Goal: Task Accomplishment & Management: Manage account settings

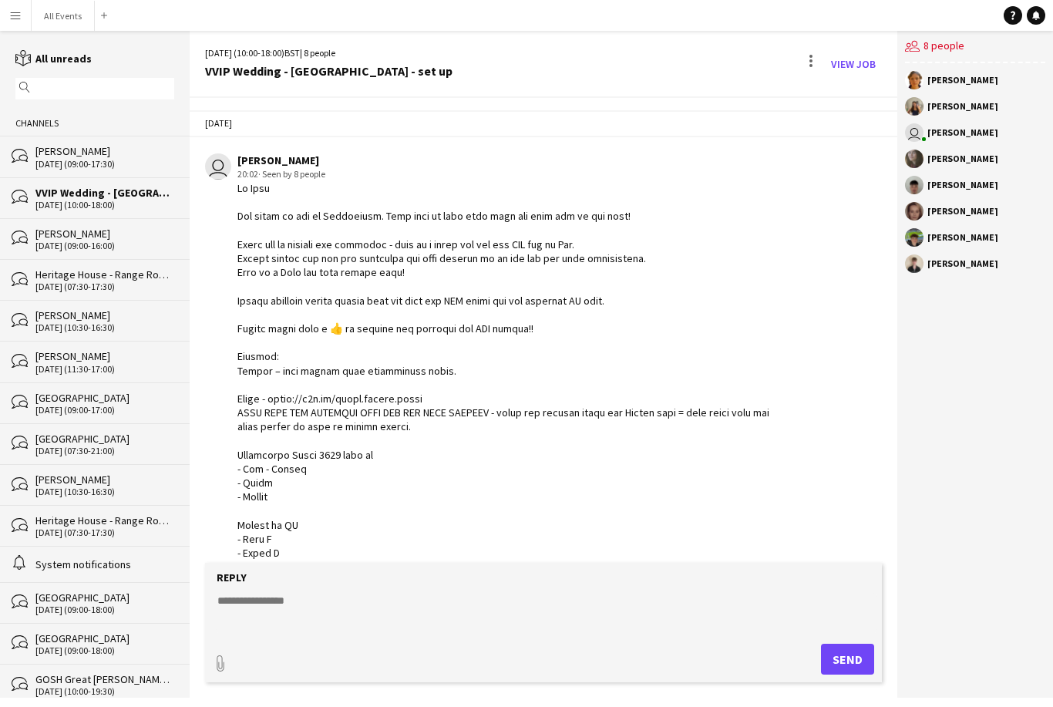
scroll to position [1781, 0]
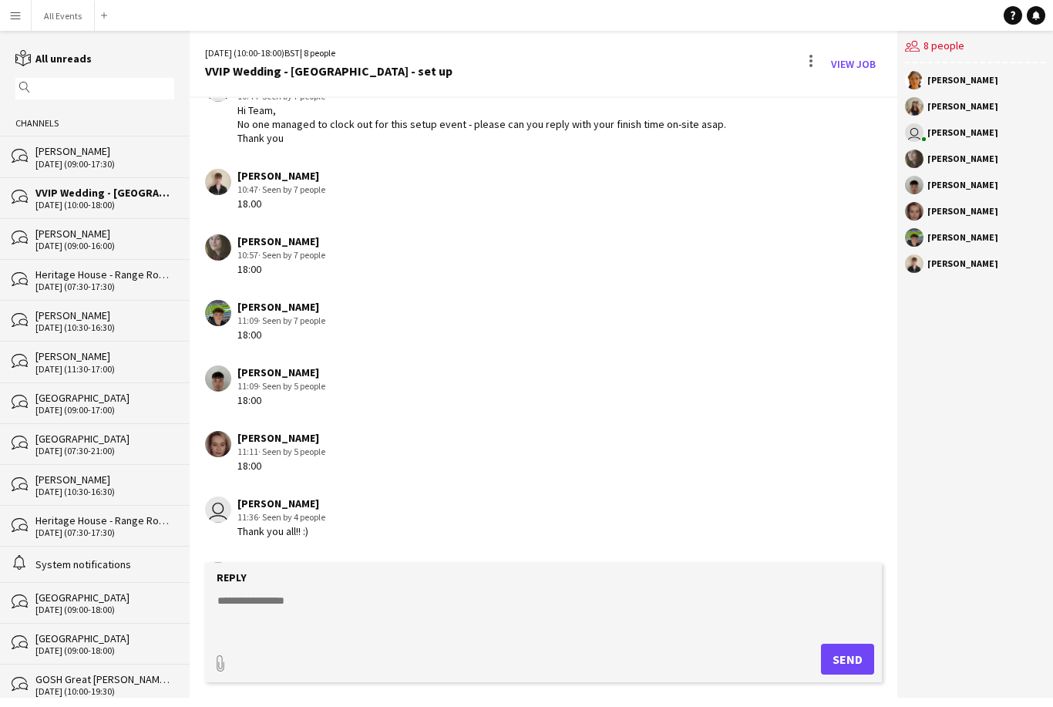
click at [7, 19] on button "Menu" at bounding box center [15, 15] width 31 height 31
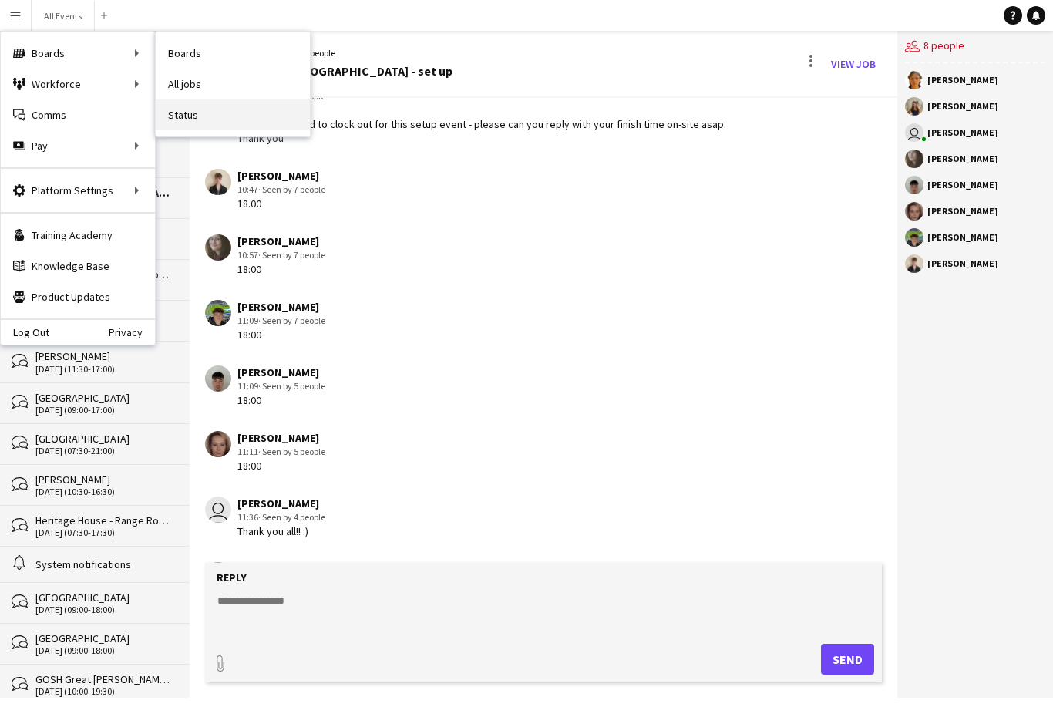
click at [200, 116] on link "Status" at bounding box center [233, 114] width 154 height 31
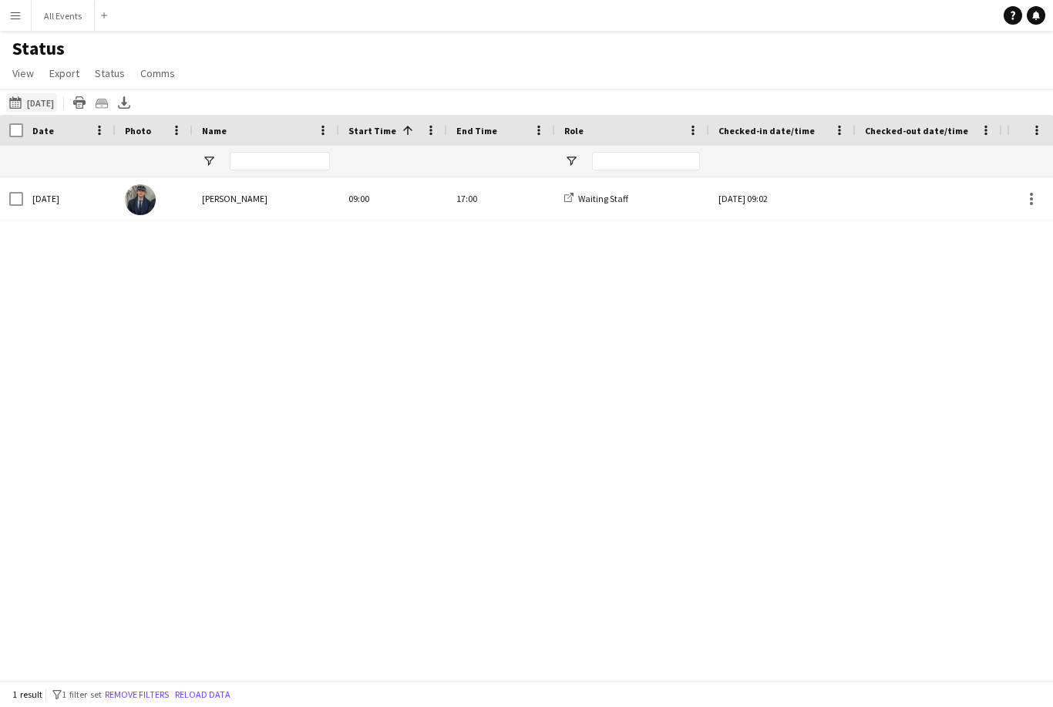
click at [45, 100] on button "[DATE] to [DATE] [DATE]" at bounding box center [31, 102] width 51 height 19
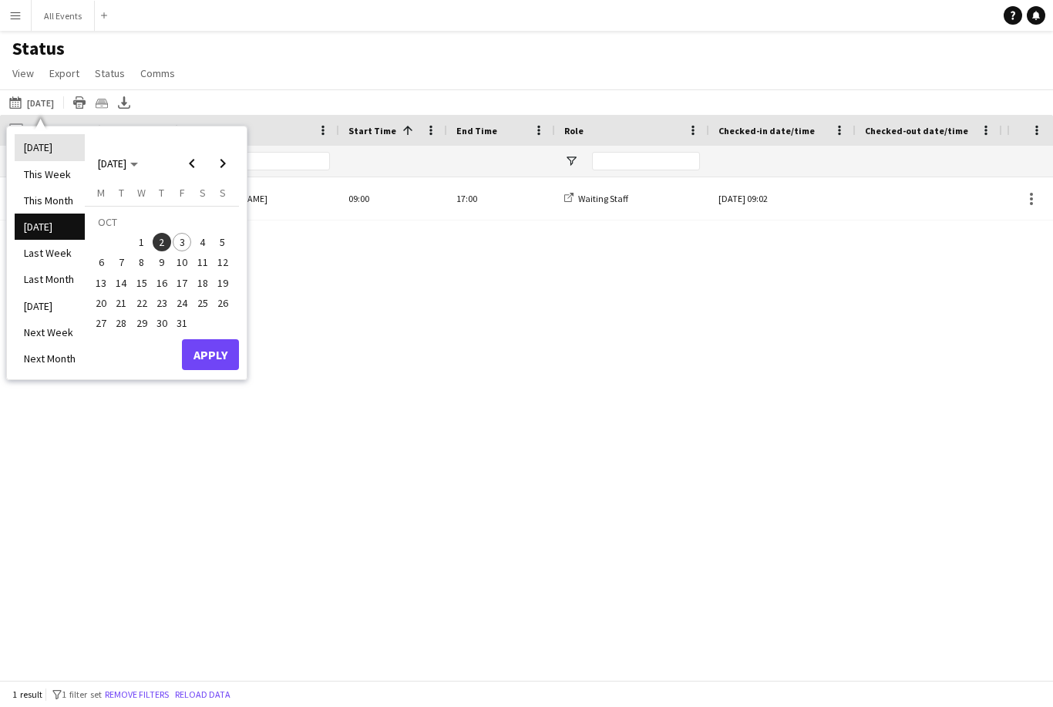
click at [32, 153] on li "[DATE]" at bounding box center [50, 147] width 70 height 26
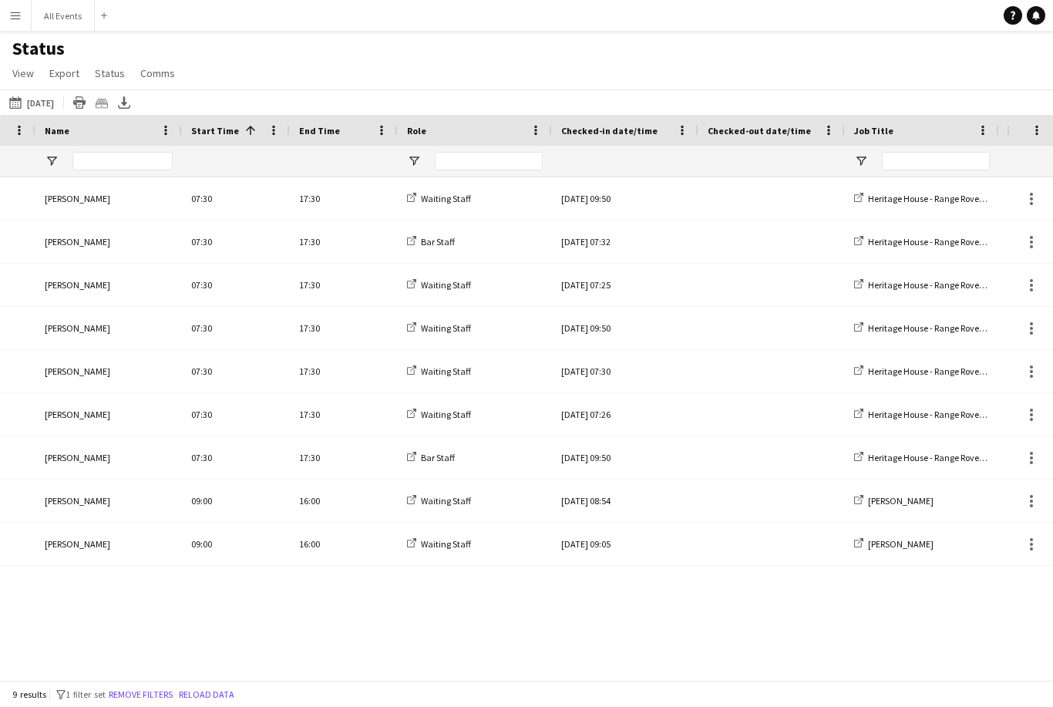
scroll to position [0, 85]
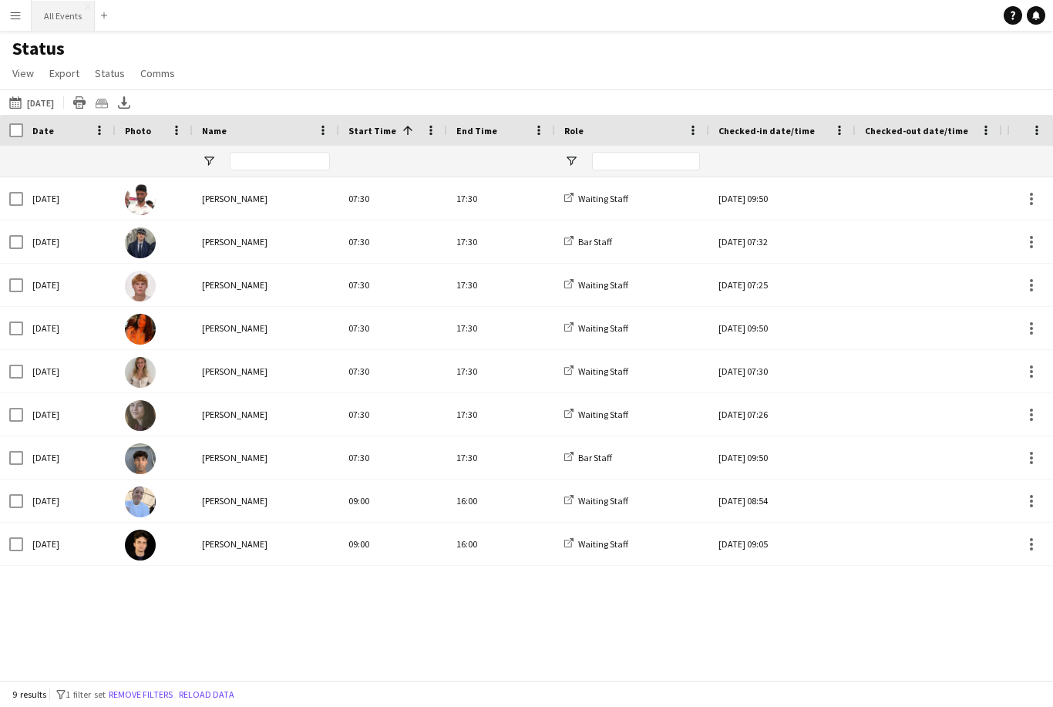
click at [74, 20] on button "All Events Close" at bounding box center [63, 16] width 63 height 30
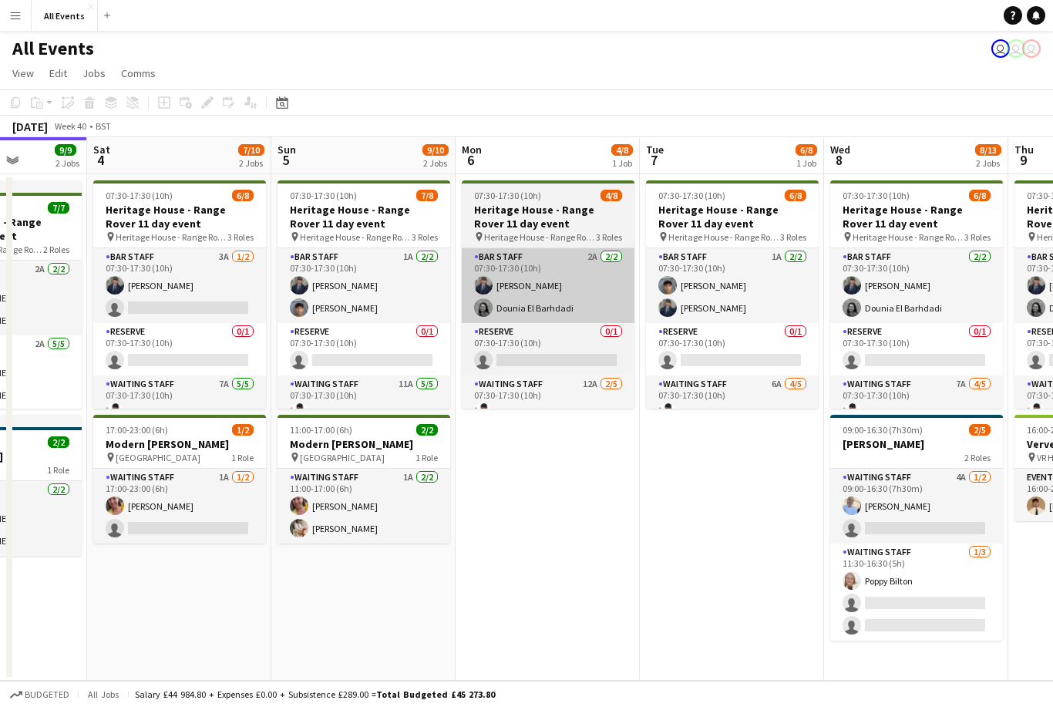
click at [574, 305] on app-card-role "Bar Staff 2A [DATE] 07:30-17:30 (10h) [PERSON_NAME] Dounia El Barhdadi" at bounding box center [548, 285] width 173 height 75
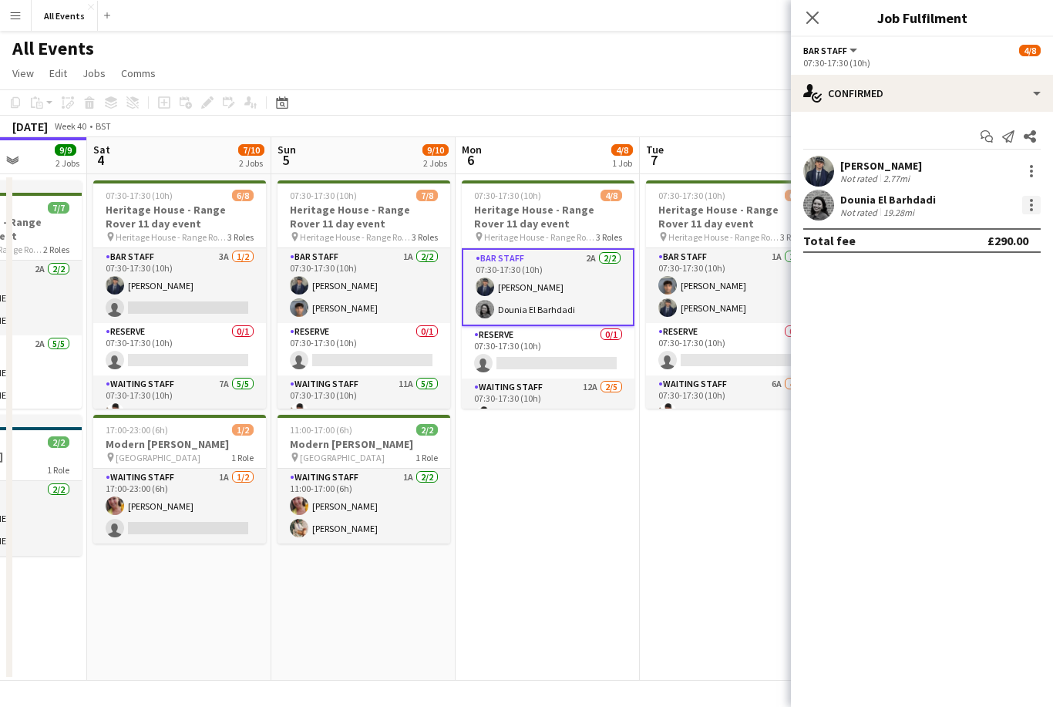
click at [1034, 207] on div at bounding box center [1031, 205] width 19 height 19
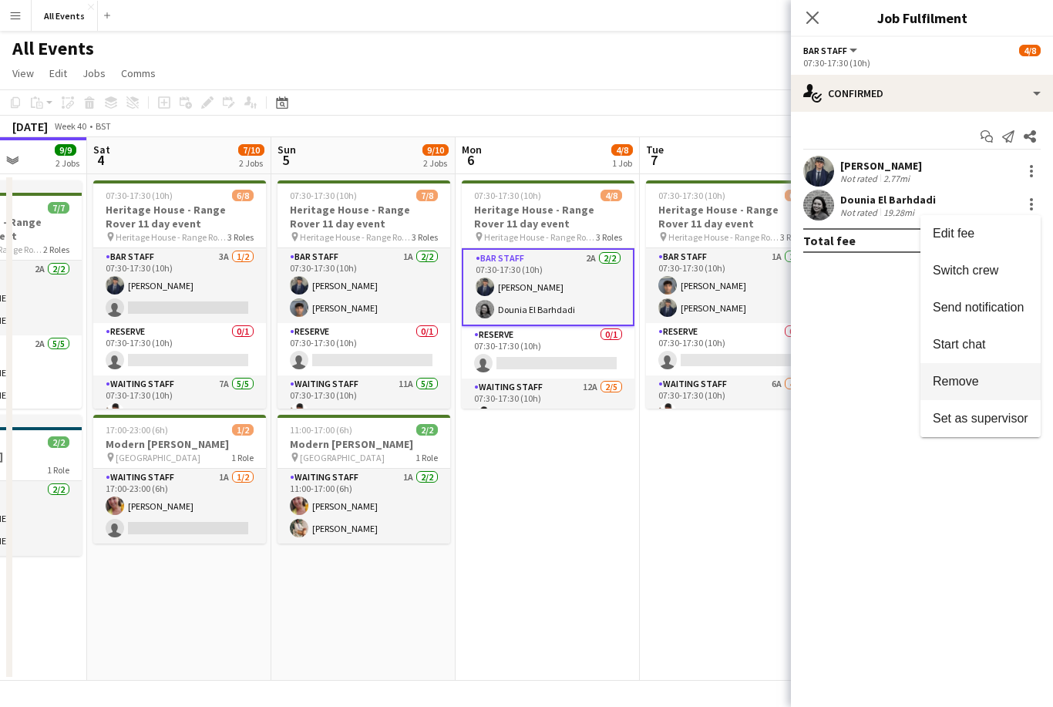
click at [996, 385] on span "Remove" at bounding box center [981, 382] width 96 height 14
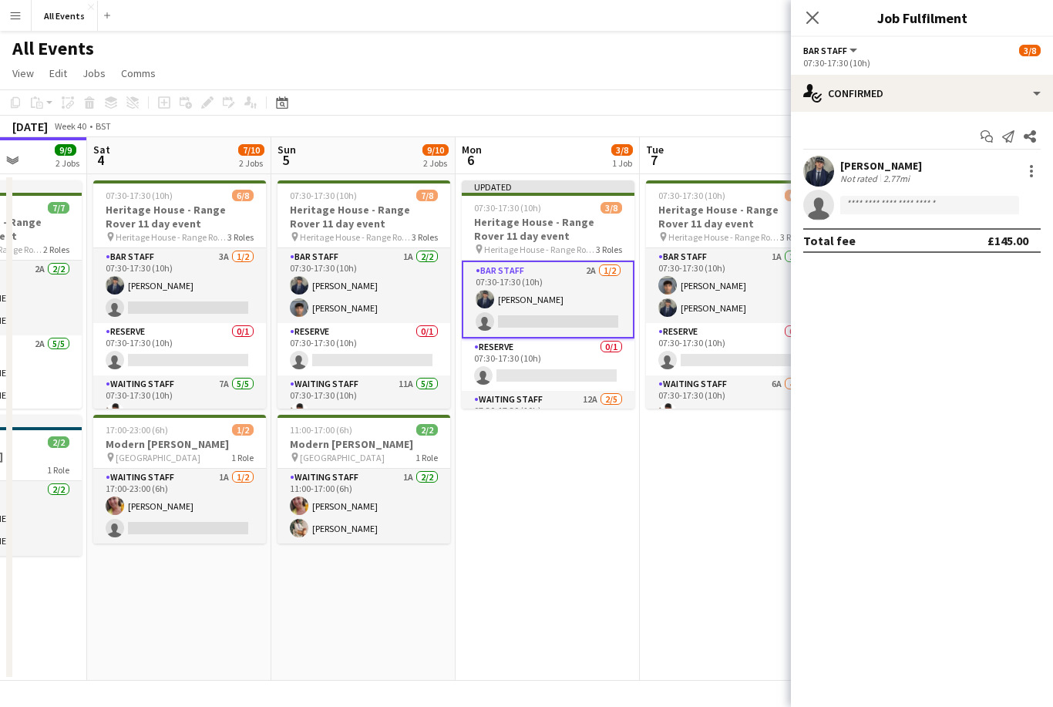
click at [612, 466] on app-date-cell "Updated 07:30-17:30 (10h) 3/8 Heritage House - Range Rover 11 day event pin Her…" at bounding box center [548, 427] width 184 height 507
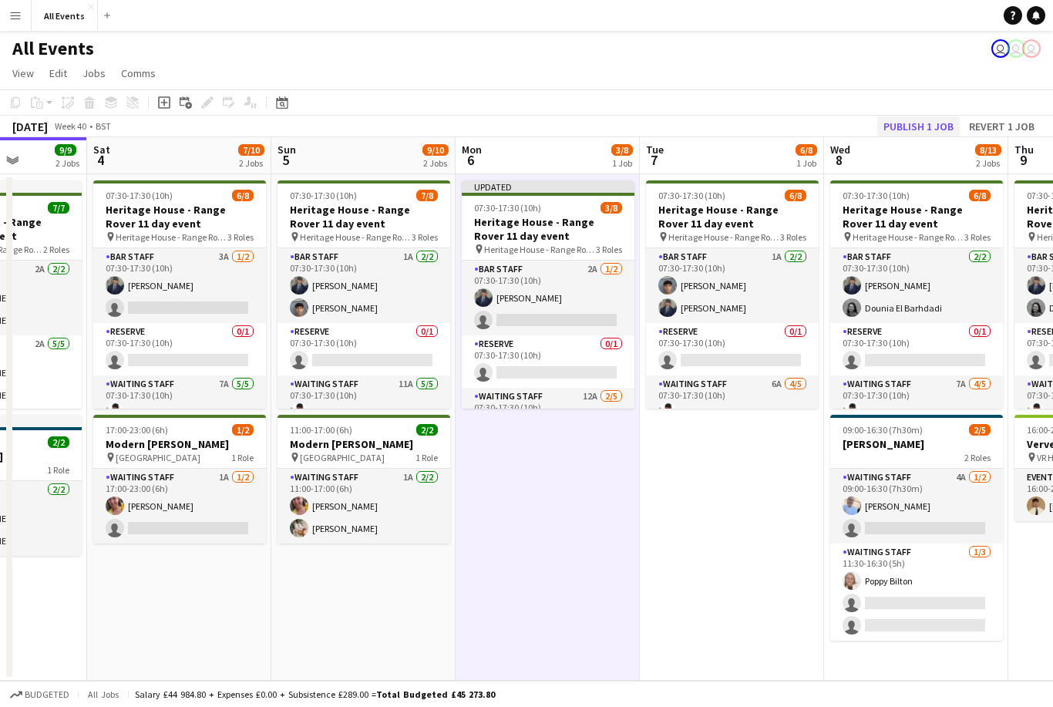
click at [918, 130] on button "Publish 1 job" at bounding box center [918, 126] width 83 height 20
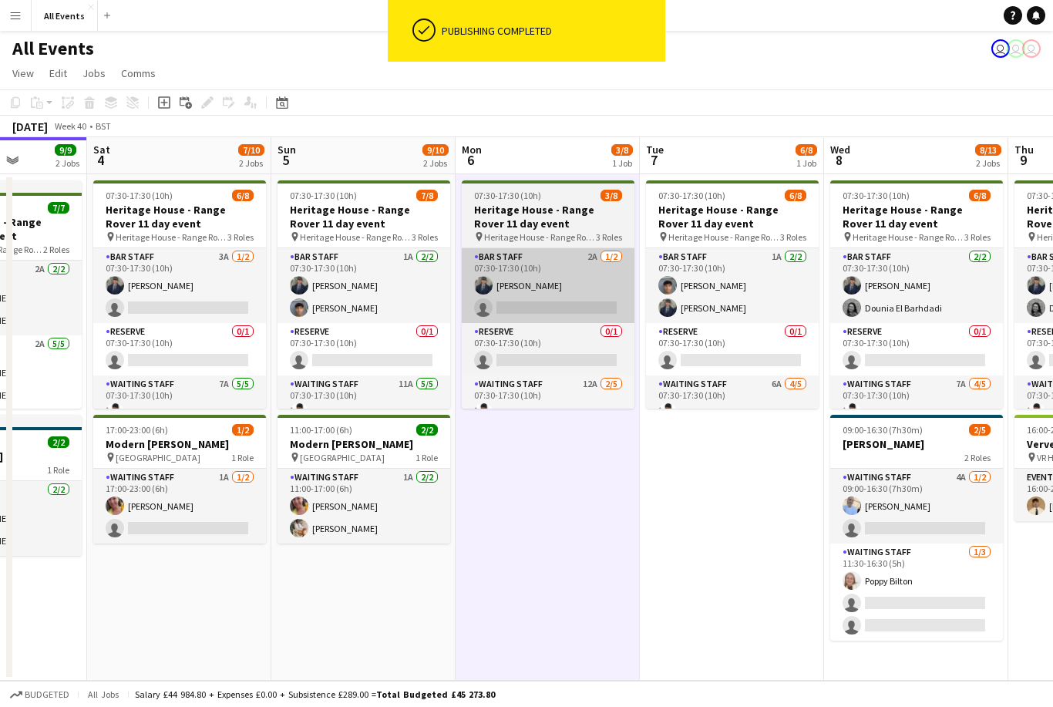
click at [578, 312] on app-card-role "Bar Staff 2A [DATE] 07:30-17:30 (10h) [PERSON_NAME] single-neutral-actions" at bounding box center [548, 285] width 173 height 75
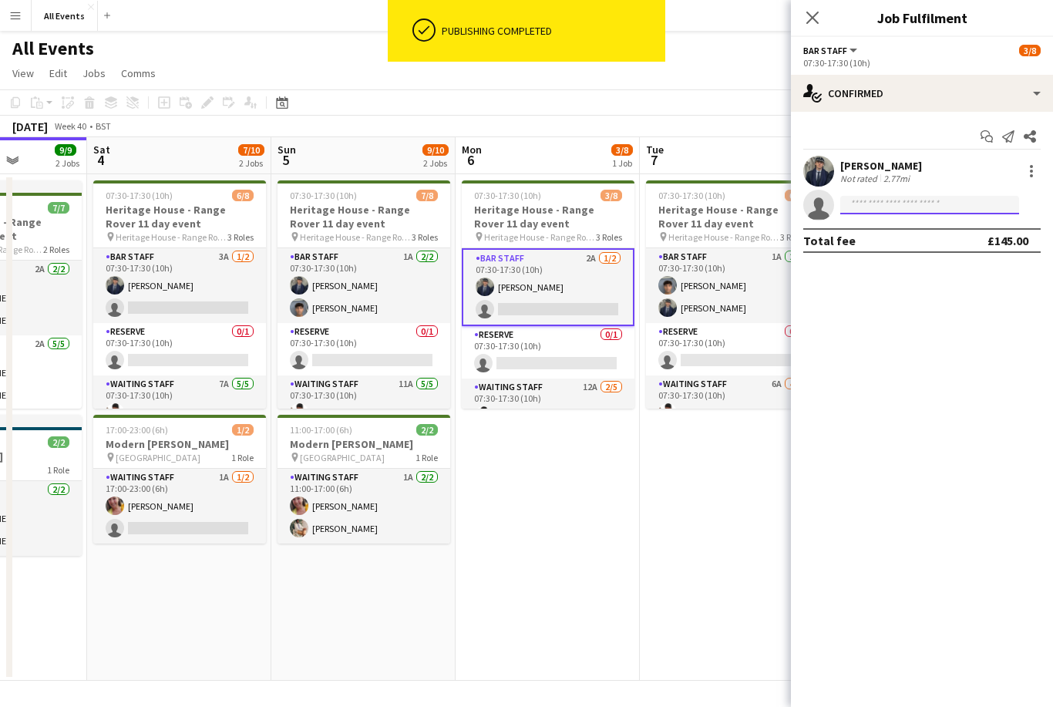
click at [884, 199] on input at bounding box center [929, 205] width 179 height 19
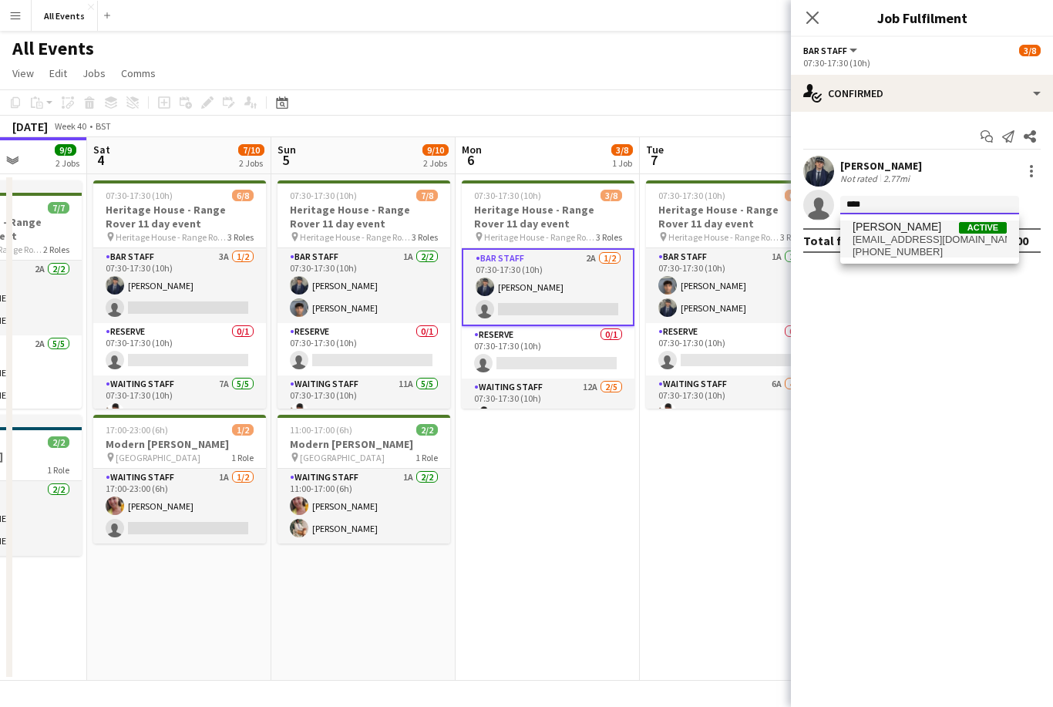
type input "****"
click at [925, 244] on span "[EMAIL_ADDRESS][DOMAIN_NAME]" at bounding box center [930, 240] width 154 height 12
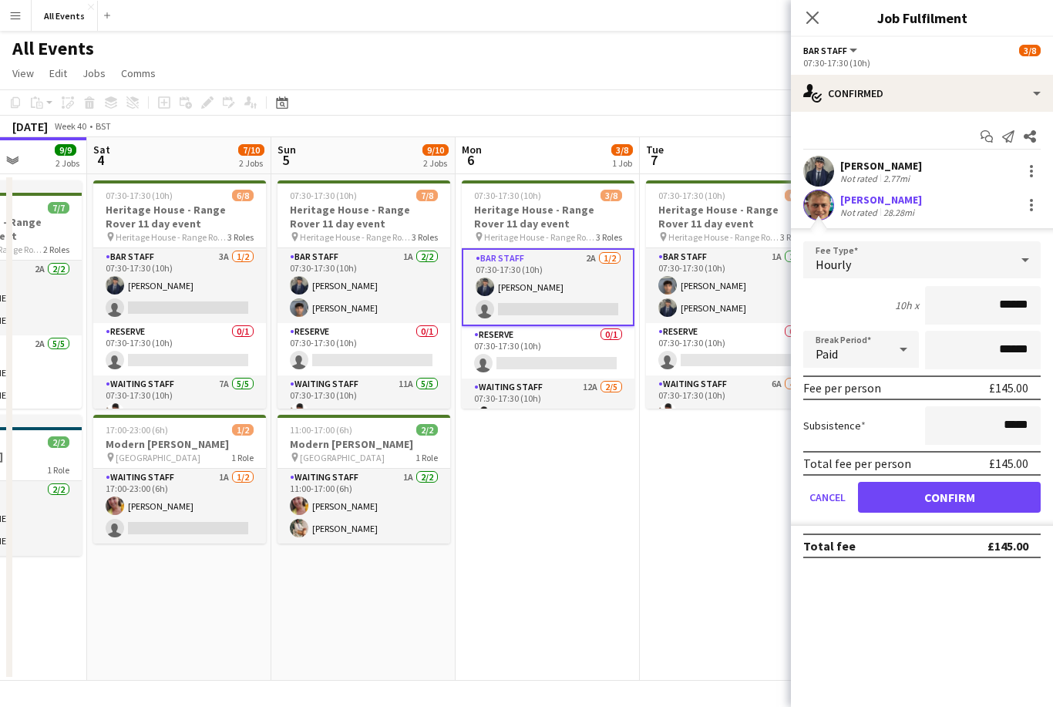
click at [945, 503] on button "Confirm" at bounding box center [949, 497] width 183 height 31
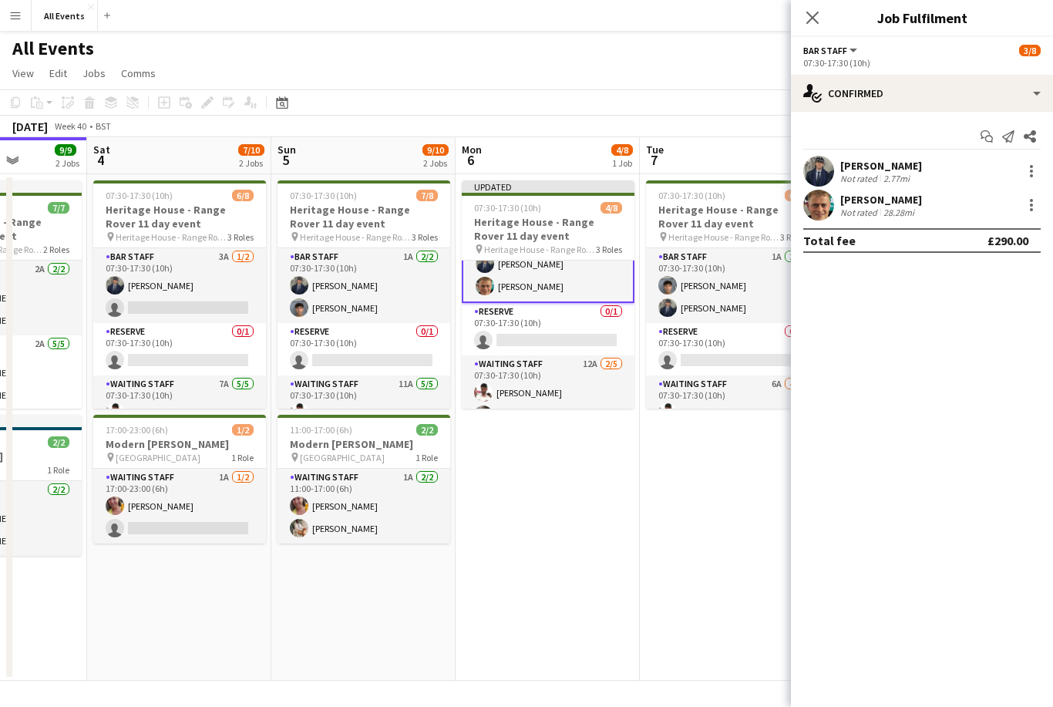
scroll to position [76, 0]
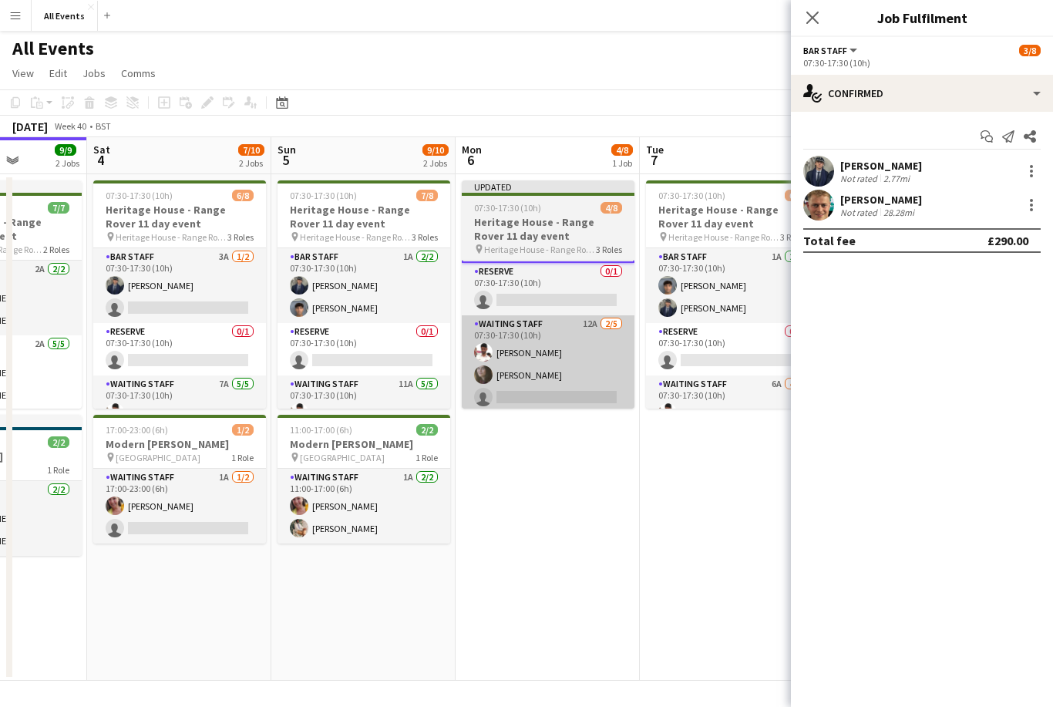
click at [577, 384] on app-card-role "Waiting Staff 12A [DATE] 07:30-17:30 (10h) [PERSON_NAME] [PERSON_NAME] single-n…" at bounding box center [548, 386] width 173 height 142
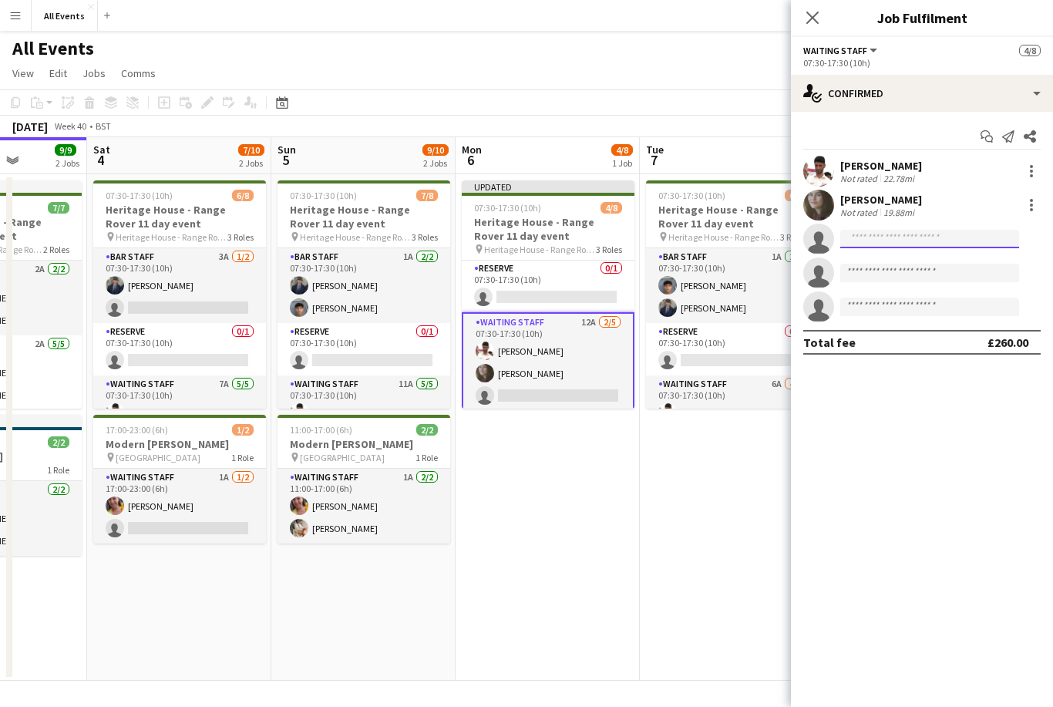
click at [894, 242] on input at bounding box center [929, 239] width 179 height 19
type input "****"
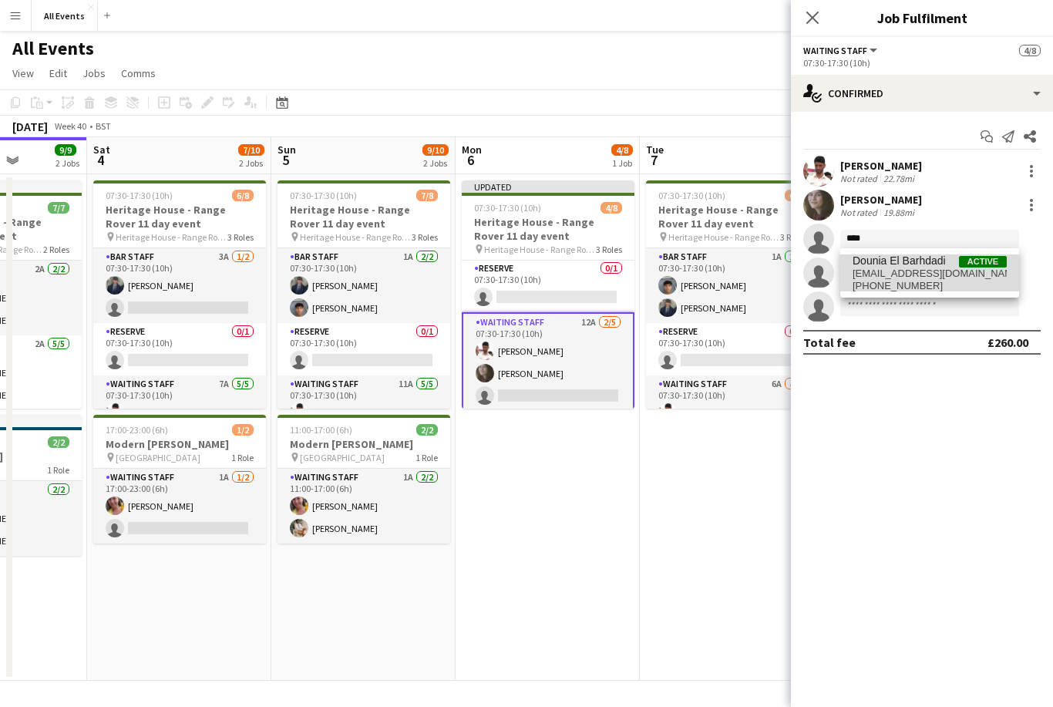
click at [929, 268] on span "[EMAIL_ADDRESS][DOMAIN_NAME]" at bounding box center [930, 274] width 154 height 12
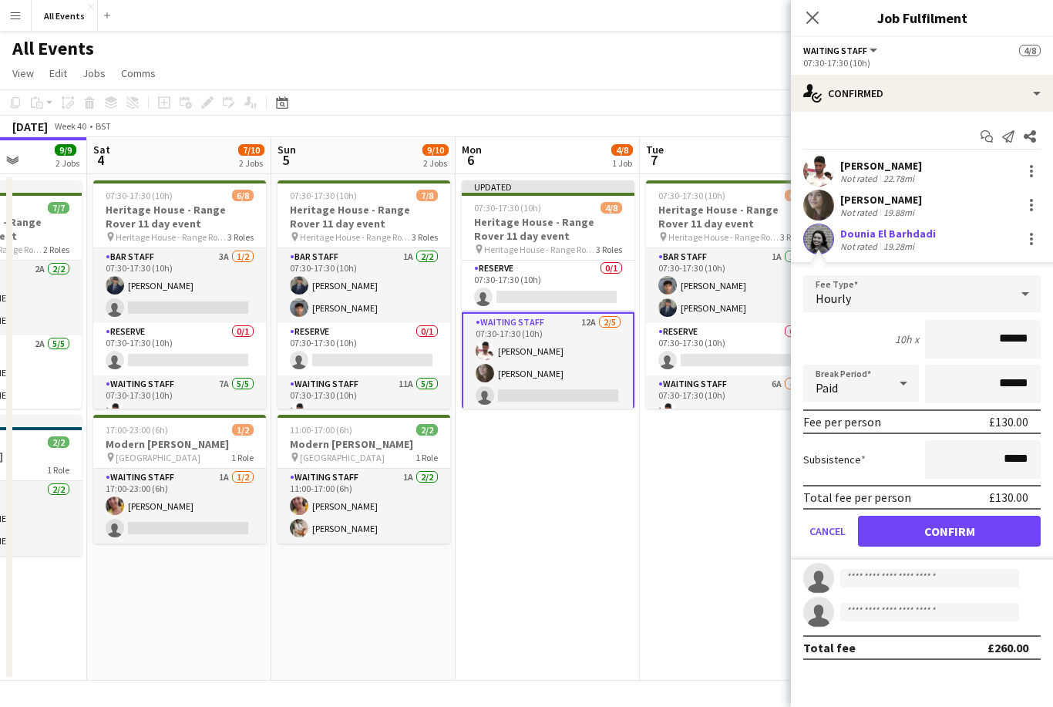
click at [957, 534] on button "Confirm" at bounding box center [949, 531] width 183 height 31
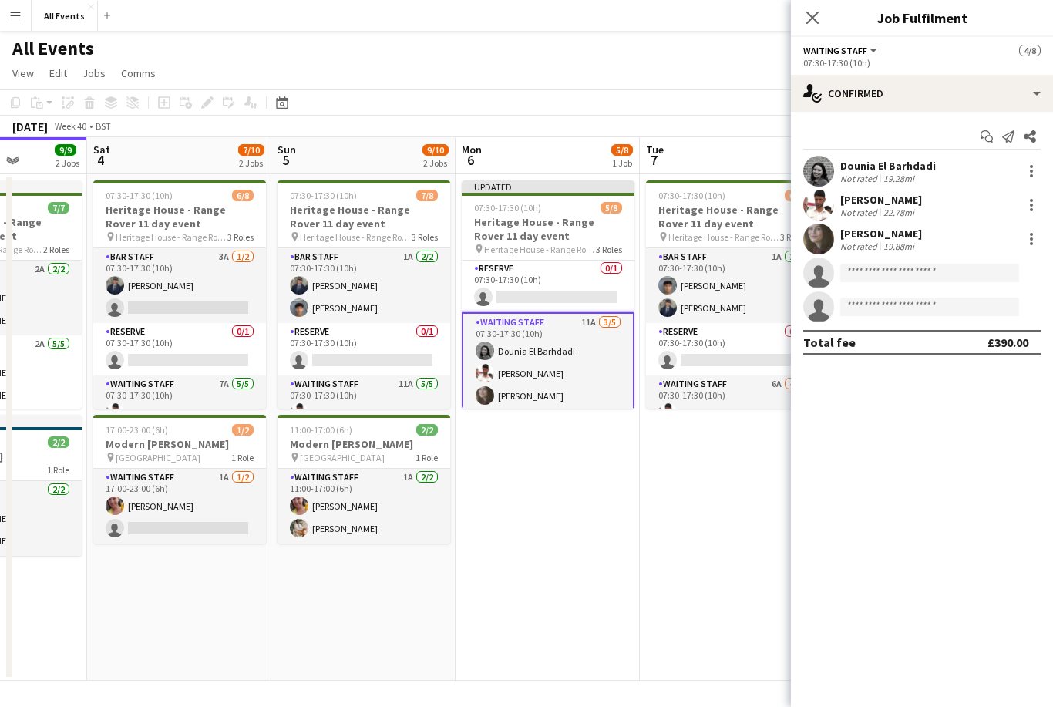
click at [691, 529] on app-date-cell "07:30-17:30 (10h) 6/8 Heritage House - Range Rover 11 day event pin Heritage Ho…" at bounding box center [732, 427] width 184 height 507
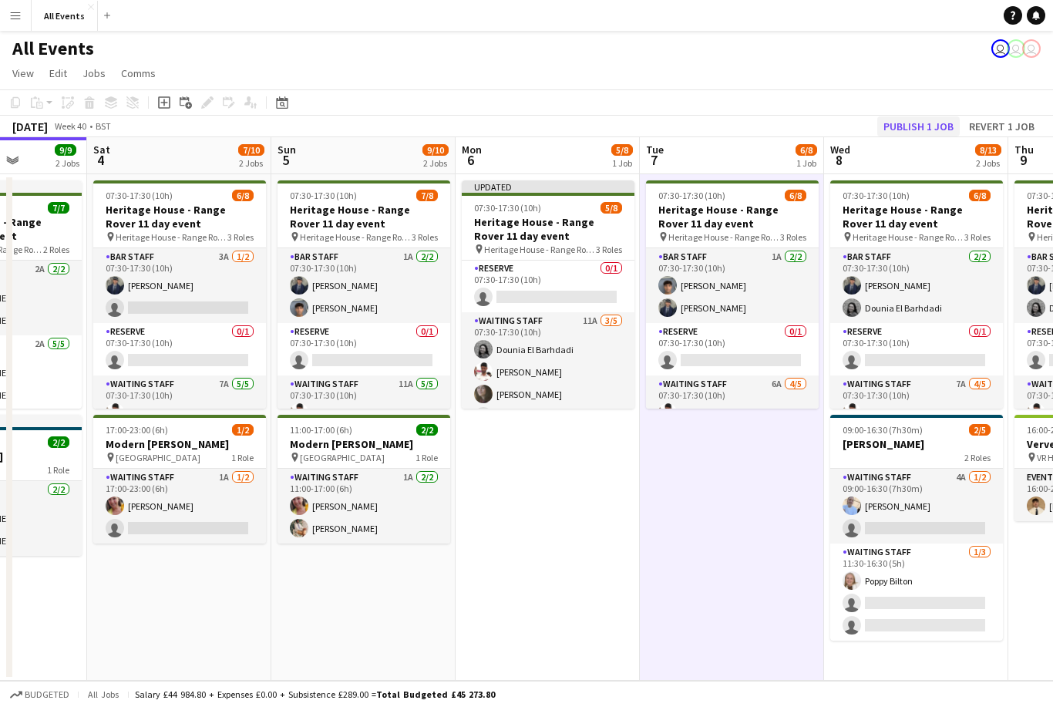
click at [936, 126] on button "Publish 1 job" at bounding box center [918, 126] width 83 height 20
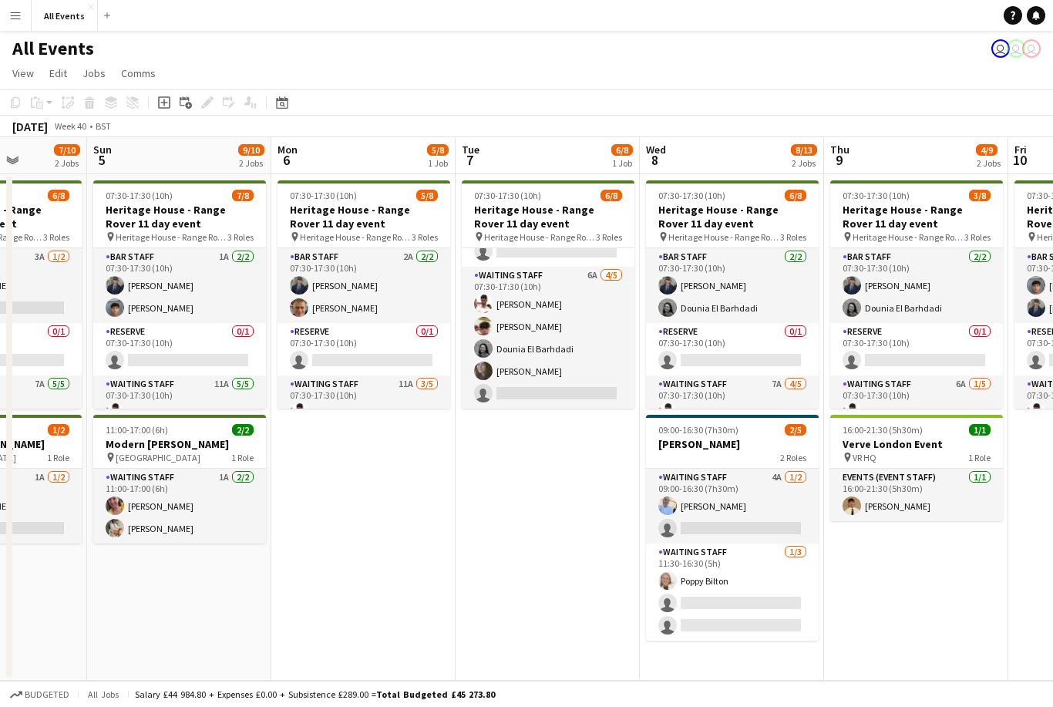
scroll to position [109, 0]
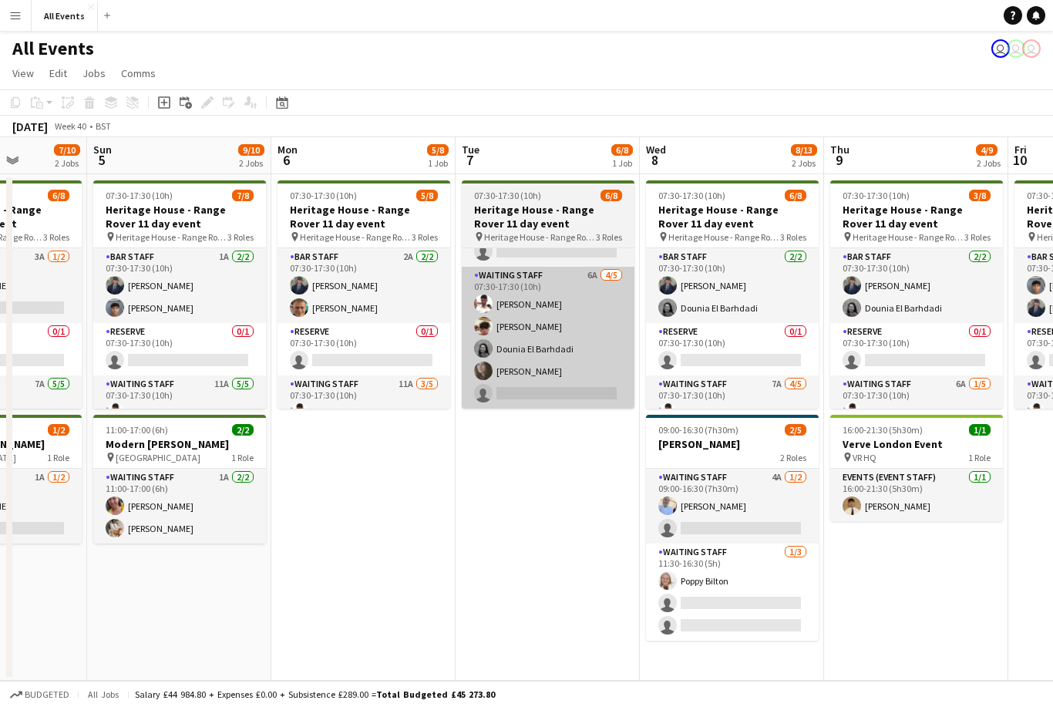
click at [579, 394] on app-card-role "Waiting Staff 6A [DATE] 07:30-17:30 (10h) [PERSON_NAME] [PERSON_NAME] Dounia El…" at bounding box center [548, 338] width 173 height 142
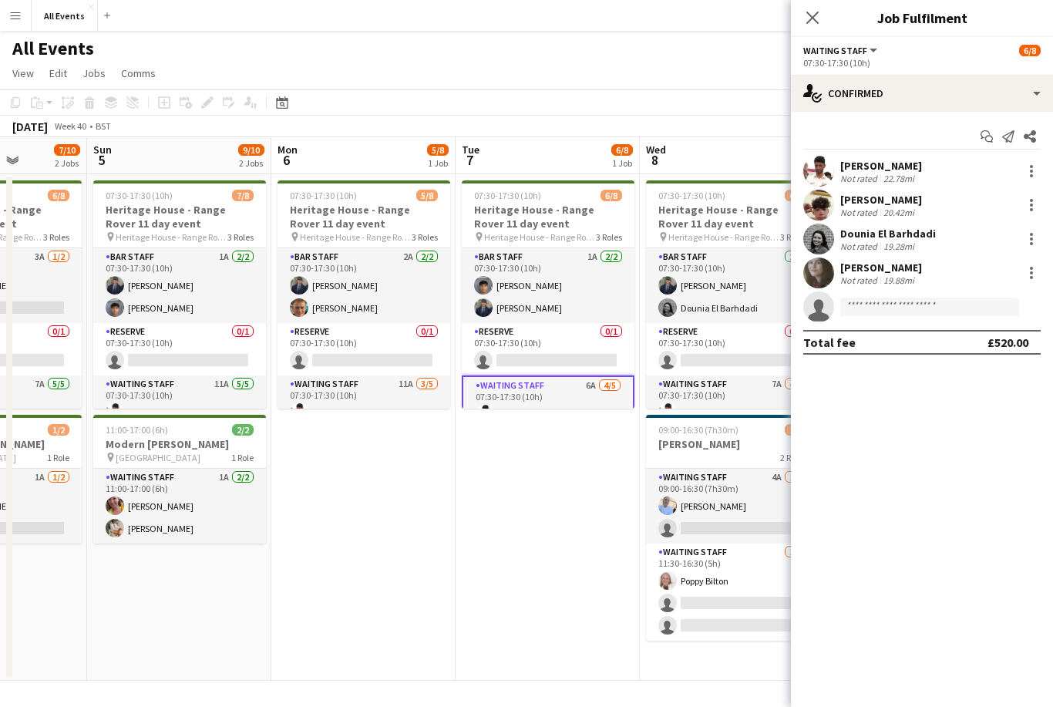
scroll to position [0, 0]
click at [533, 681] on app-date-cell "07:30-17:30 (10h) 6/8 Heritage House - Range Rover 11 day event pin Heritage Ho…" at bounding box center [548, 427] width 184 height 507
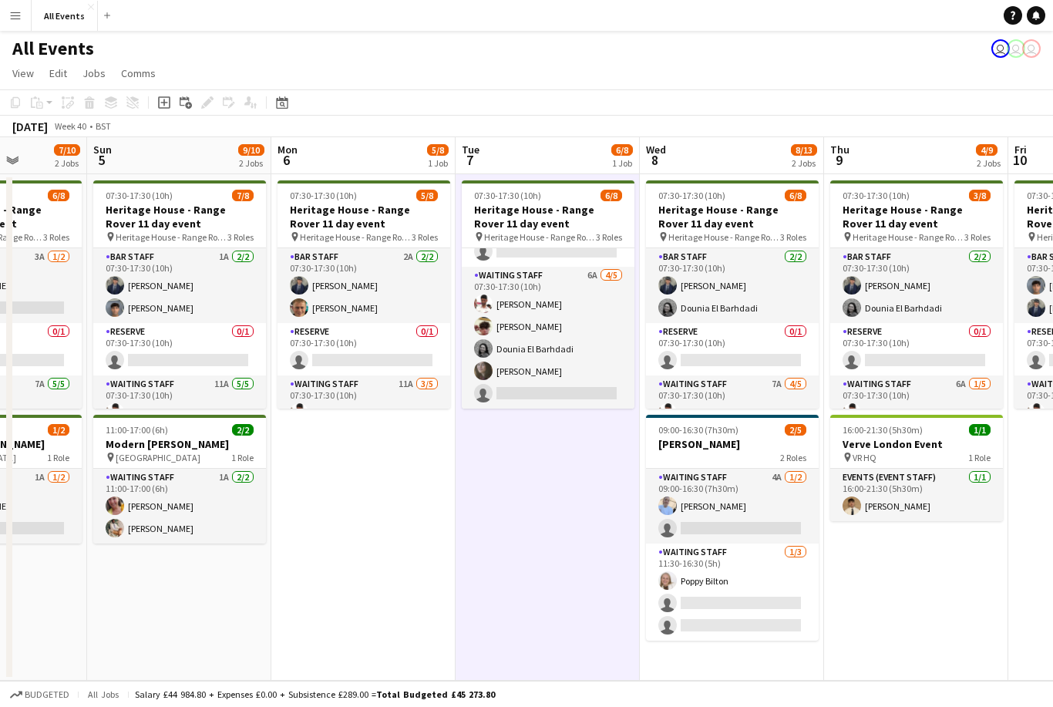
scroll to position [109, 0]
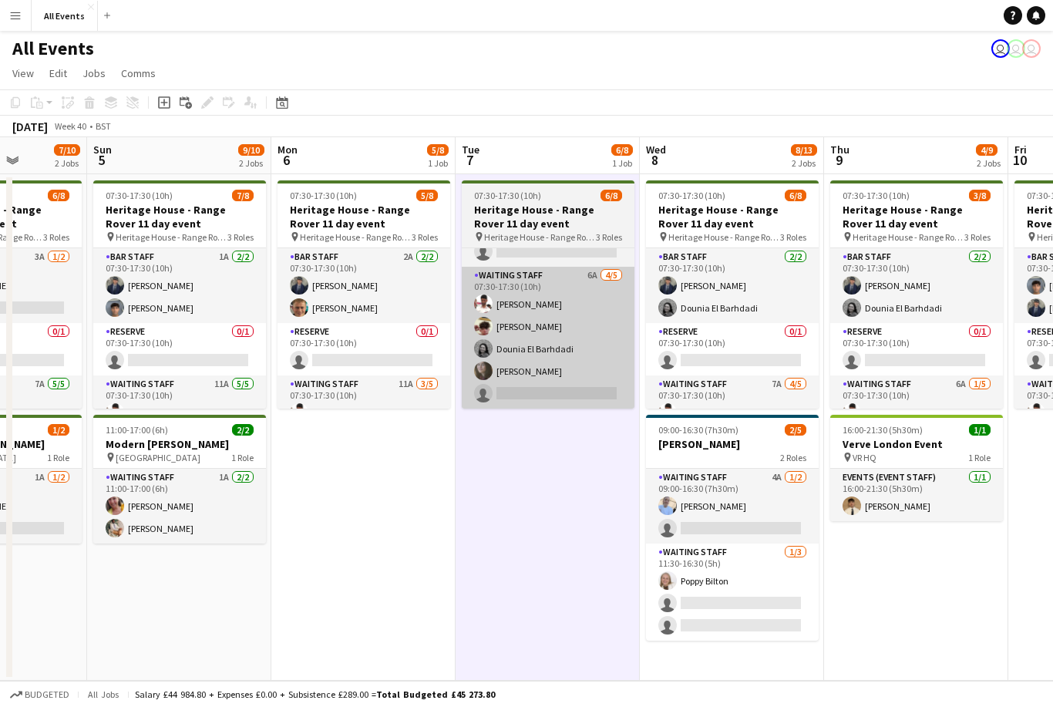
click at [601, 391] on app-card-role "Waiting Staff 6A [DATE] 07:30-17:30 (10h) [PERSON_NAME] [PERSON_NAME] Dounia El…" at bounding box center [548, 338] width 173 height 142
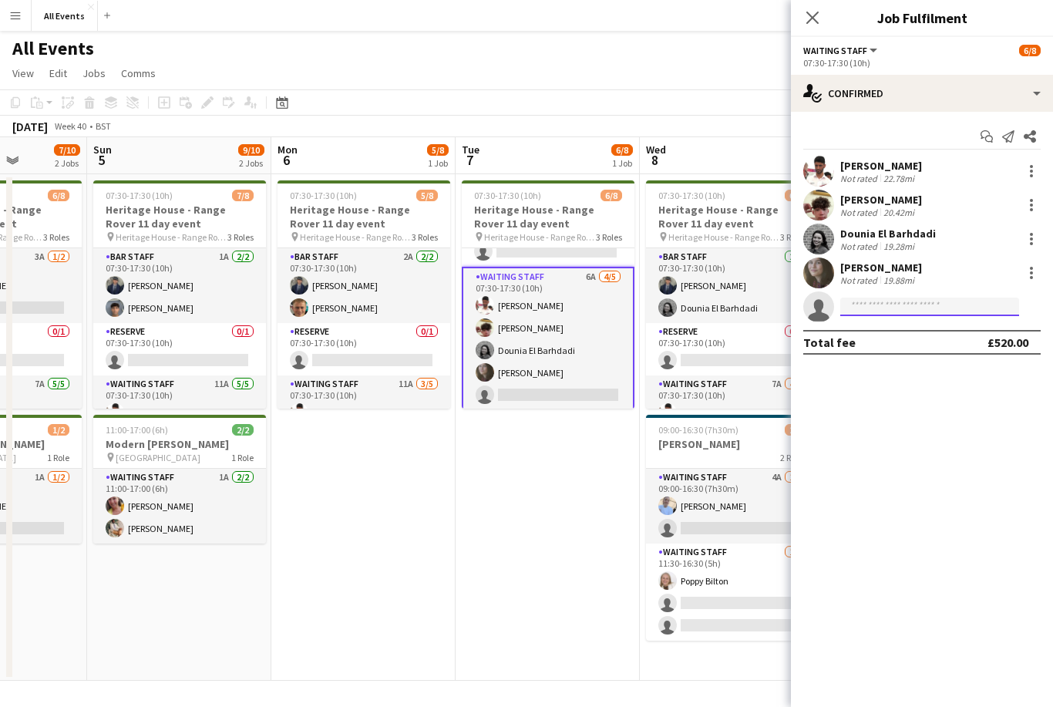
click at [902, 299] on input at bounding box center [929, 307] width 179 height 19
type input "****"
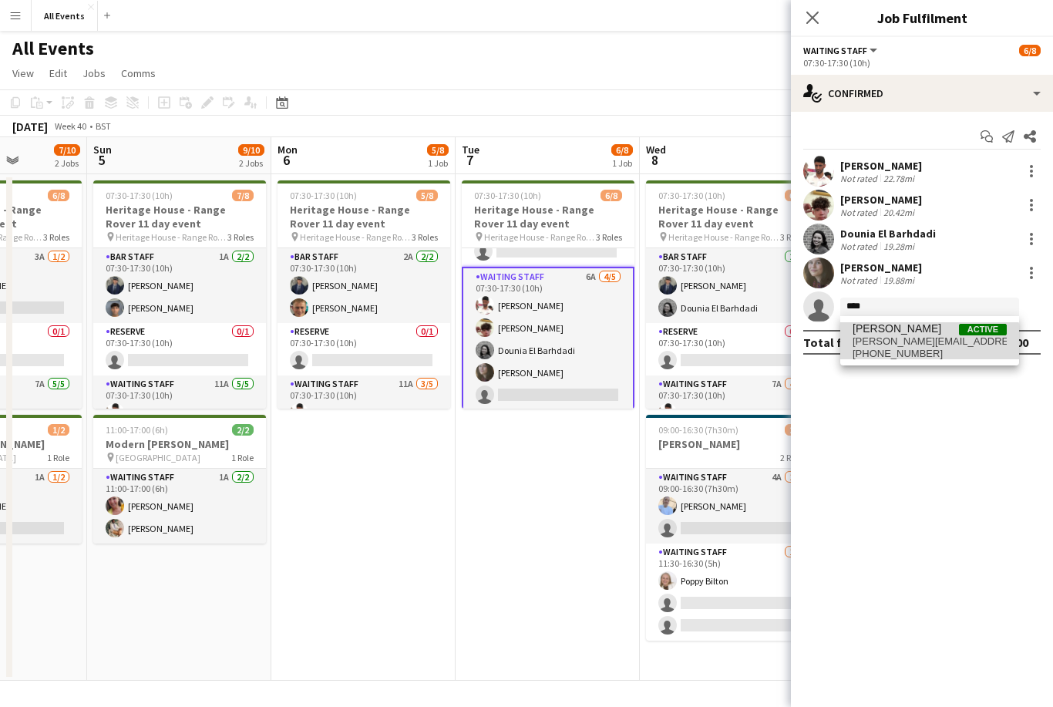
click at [906, 348] on span "[PHONE_NUMBER]" at bounding box center [930, 354] width 154 height 12
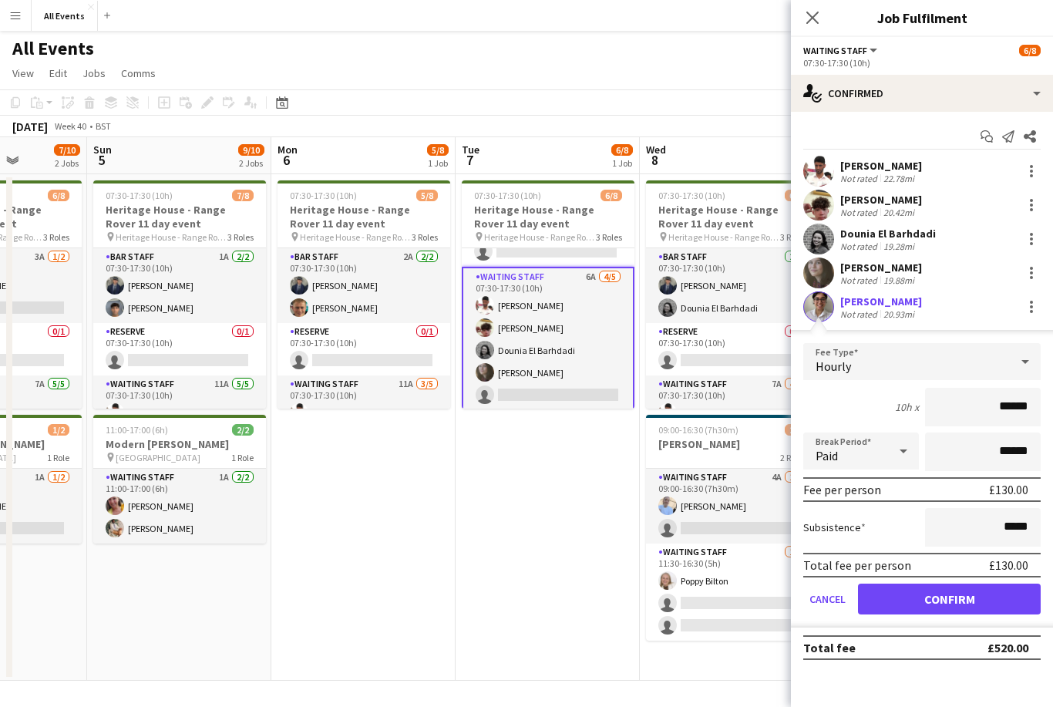
click at [941, 591] on button "Confirm" at bounding box center [949, 599] width 183 height 31
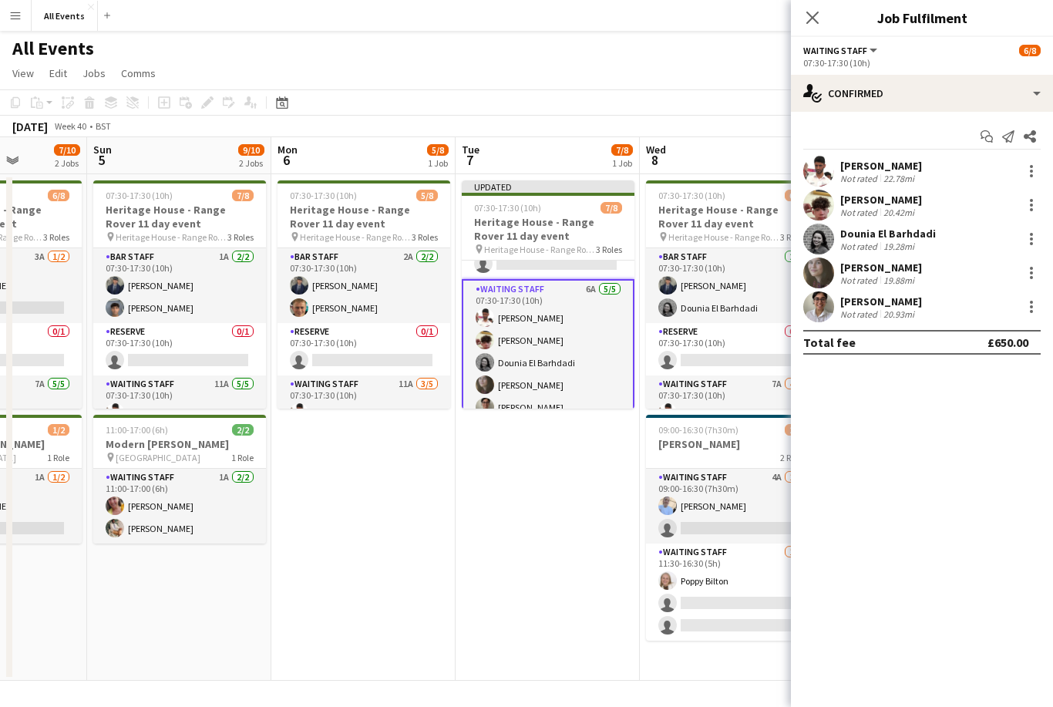
click at [588, 534] on app-date-cell "Updated 07:30-17:30 (10h) 7/8 Heritage House - Range Rover 11 day event pin Her…" at bounding box center [548, 427] width 184 height 507
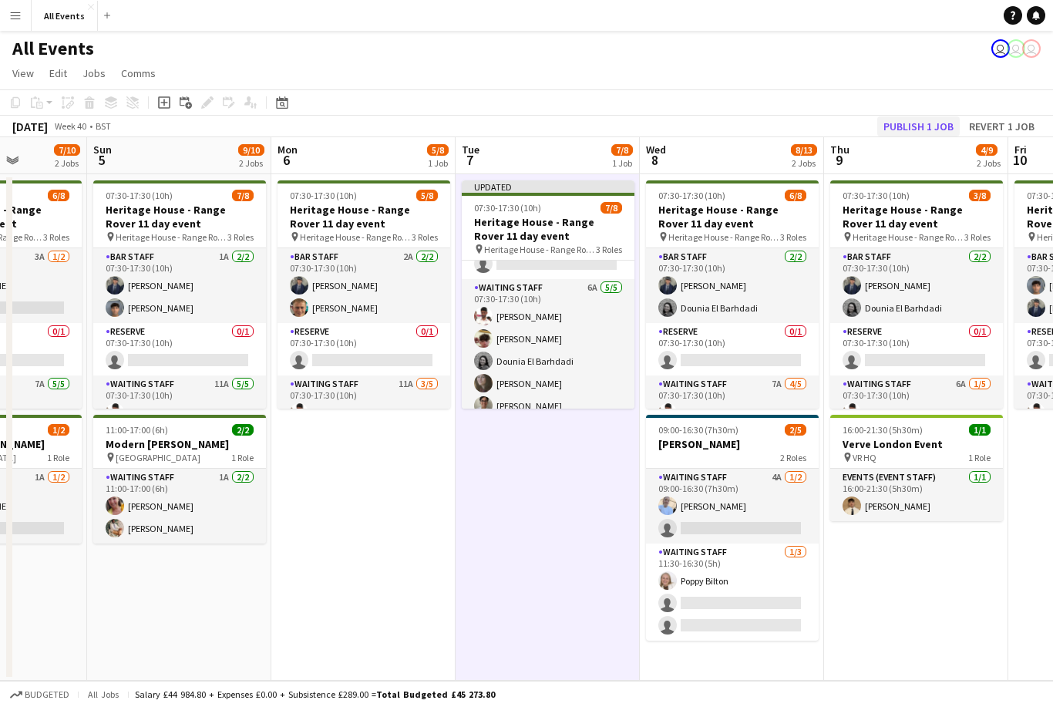
click at [936, 128] on button "Publish 1 job" at bounding box center [918, 126] width 83 height 20
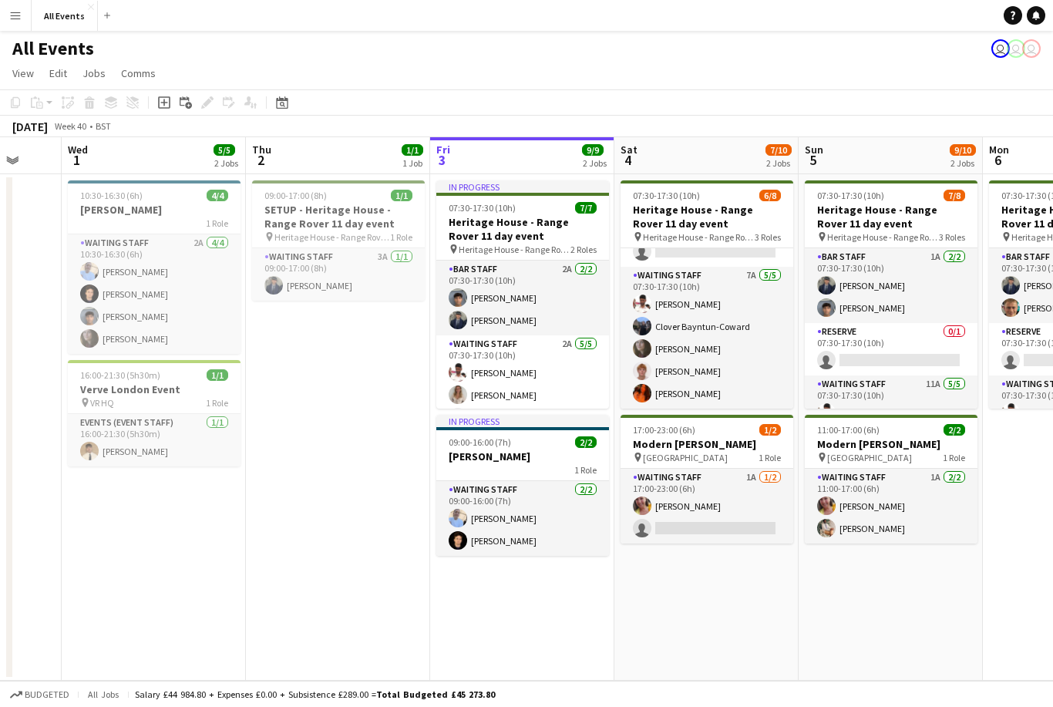
scroll to position [0, 490]
click at [726, 448] on h3 "Modern [PERSON_NAME]" at bounding box center [707, 444] width 173 height 14
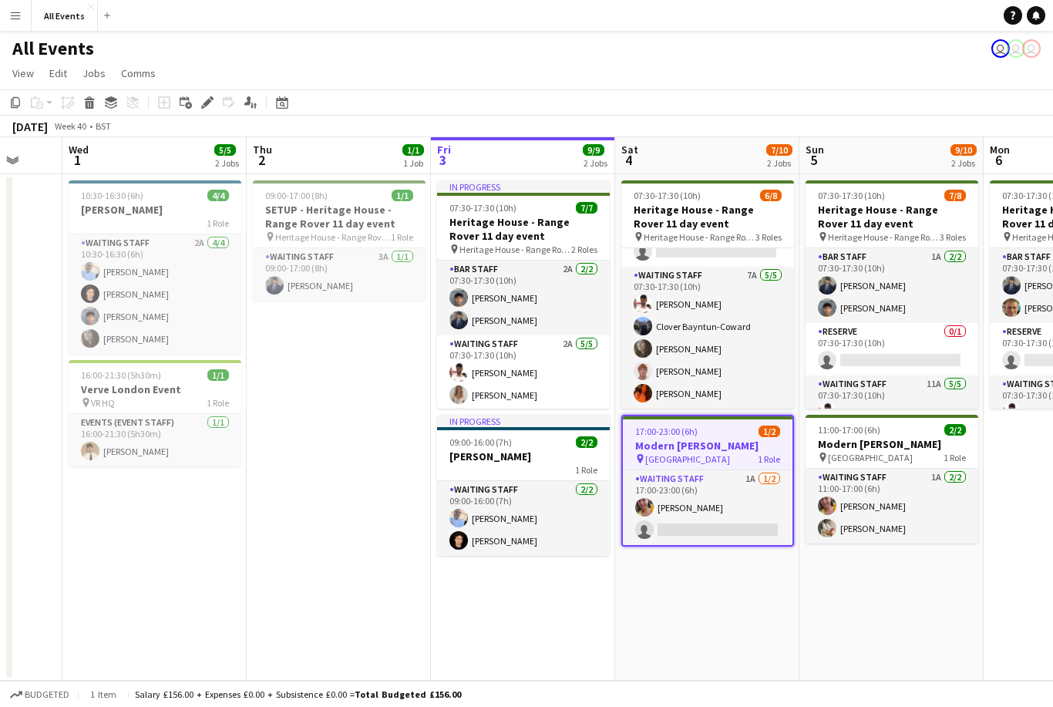
click at [715, 458] on div "pin [GEOGRAPHIC_DATA] 1 Role" at bounding box center [708, 459] width 170 height 12
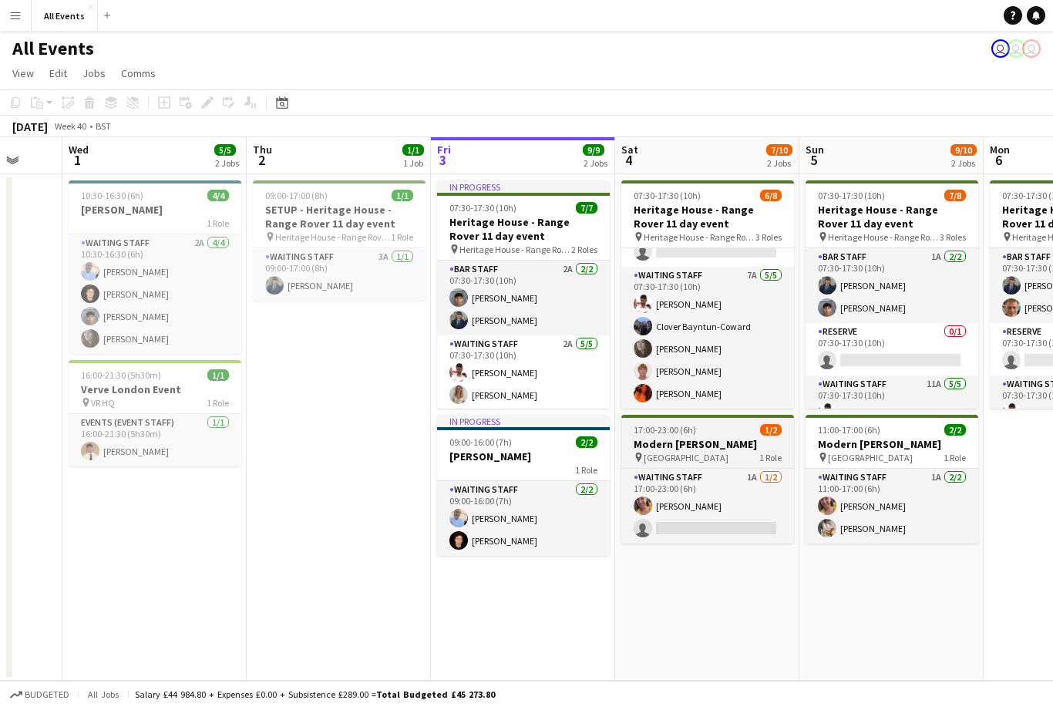
click at [709, 449] on h3 "Modern [PERSON_NAME]" at bounding box center [707, 444] width 173 height 14
